Goal: Check status: Check status

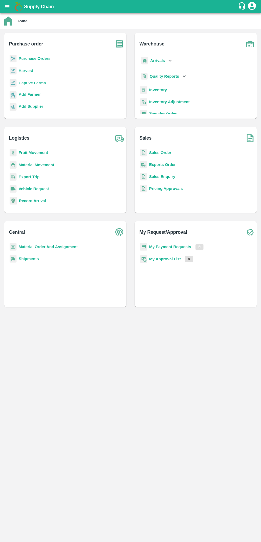
click at [0, 20] on div "Home" at bounding box center [130, 20] width 261 height 15
click at [7, 7] on icon "open drawer" at bounding box center [7, 6] width 5 height 3
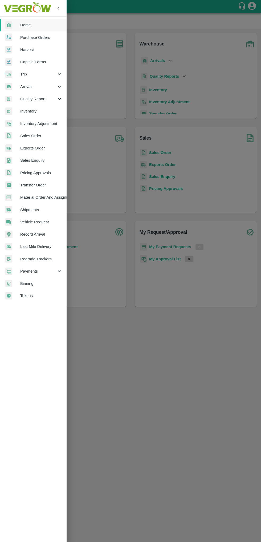
click at [55, 149] on span "Exports Order" at bounding box center [41, 148] width 42 height 6
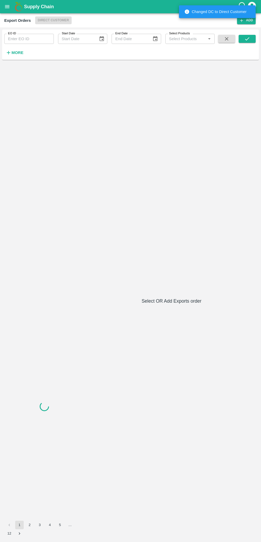
click at [37, 40] on input "EO ID" at bounding box center [28, 39] width 49 height 10
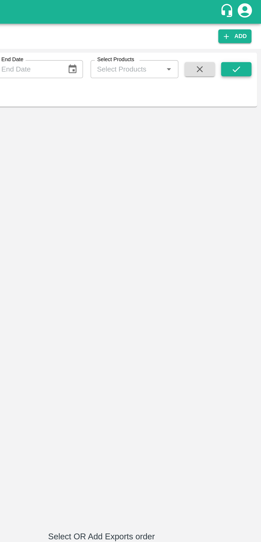
type input "496"
click at [247, 39] on icon "submit" at bounding box center [247, 38] width 4 height 3
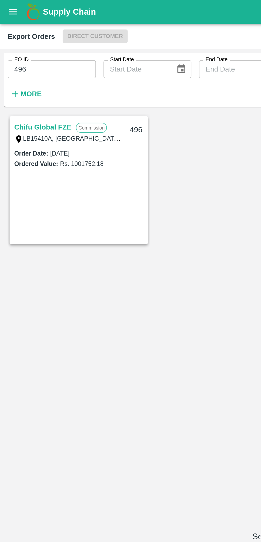
click at [16, 71] on link "Chifu Global FZE" at bounding box center [24, 71] width 32 height 7
